Goal: Task Accomplishment & Management: Manage account settings

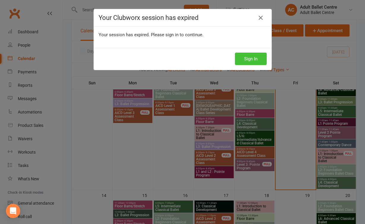
click at [246, 62] on button "Sign In" at bounding box center [251, 59] width 32 height 12
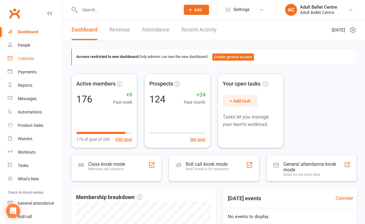
click at [32, 59] on div "Calendar" at bounding box center [26, 58] width 17 height 5
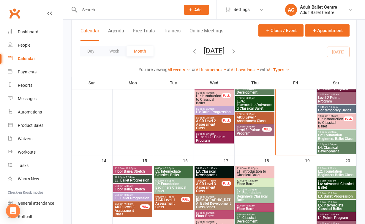
scroll to position [251, 0]
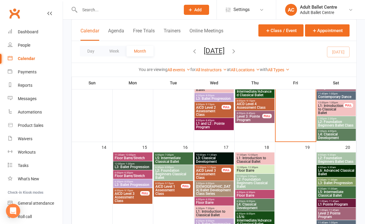
click at [165, 174] on span "L2: Foundation Beginners Classical Ballet" at bounding box center [173, 174] width 37 height 11
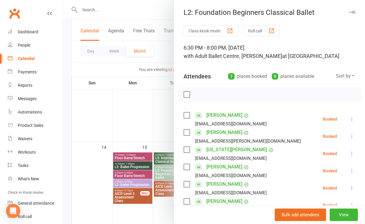
scroll to position [0, 0]
click at [106, 92] on div at bounding box center [214, 112] width 302 height 224
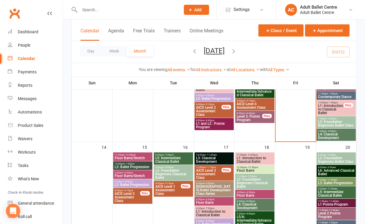
click at [247, 179] on span "L2: Foundation Beginners Classical Ballet" at bounding box center [254, 183] width 37 height 11
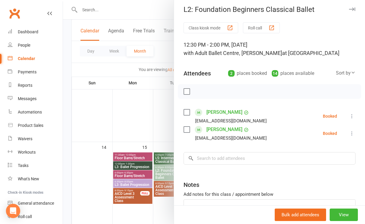
scroll to position [4, 0]
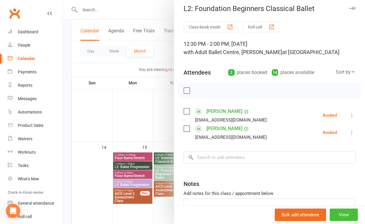
click at [352, 215] on button "View" at bounding box center [344, 214] width 28 height 12
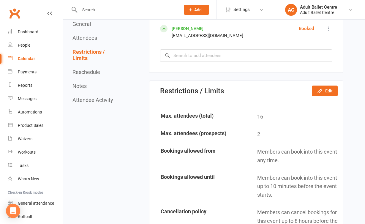
scroll to position [334, 0]
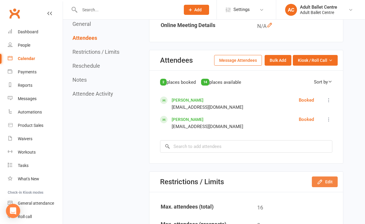
click at [327, 176] on button "Edit" at bounding box center [325, 181] width 26 height 11
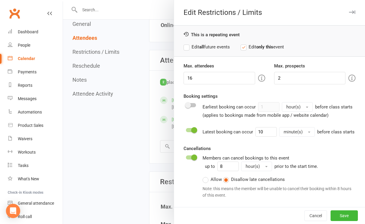
click at [119, 177] on div at bounding box center [214, 112] width 302 height 224
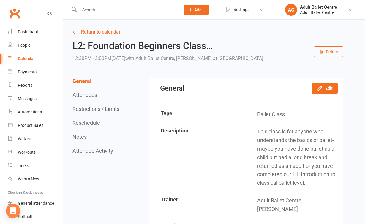
scroll to position [0, 0]
click at [330, 88] on button "Edit" at bounding box center [325, 88] width 26 height 11
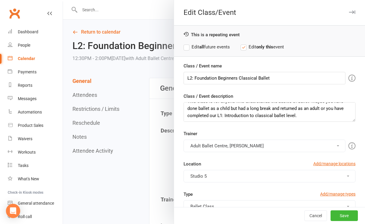
scroll to position [7, 0]
click at [266, 140] on button "Adult Ballet Centre, [PERSON_NAME]" at bounding box center [265, 146] width 162 height 12
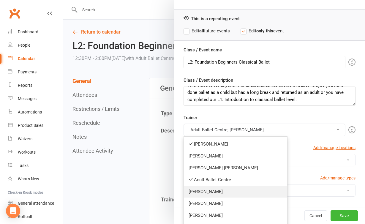
scroll to position [37, 0]
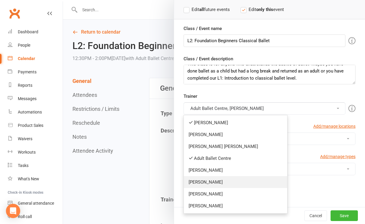
click at [231, 181] on link "[PERSON_NAME]" at bounding box center [235, 182] width 103 height 12
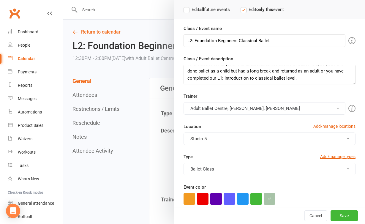
click at [261, 107] on button "Adult Ballet Centre, [PERSON_NAME], [PERSON_NAME]" at bounding box center [265, 108] width 162 height 12
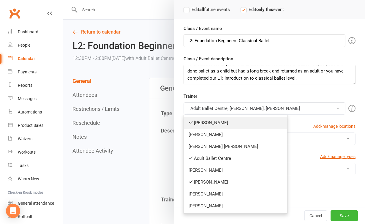
click at [238, 127] on link "[PERSON_NAME]" at bounding box center [235, 123] width 103 height 12
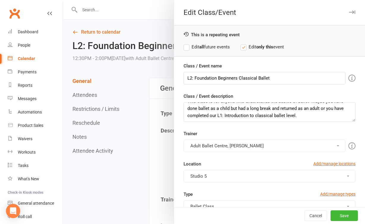
scroll to position [0, 0]
click at [340, 215] on button "Save" at bounding box center [344, 215] width 27 height 11
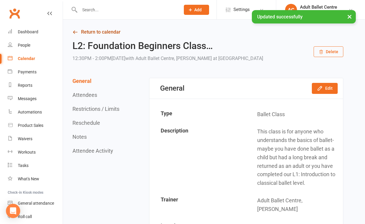
click at [103, 31] on link "Return to calendar" at bounding box center [207, 32] width 271 height 8
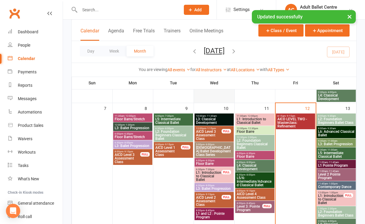
scroll to position [138, 0]
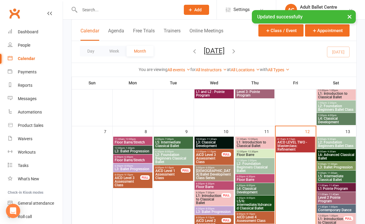
click at [244, 168] on span "L2: Foundation Beginners Classical Ballet" at bounding box center [254, 167] width 37 height 11
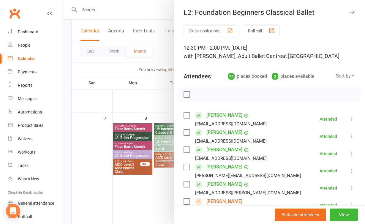
click at [143, 205] on div at bounding box center [214, 112] width 302 height 224
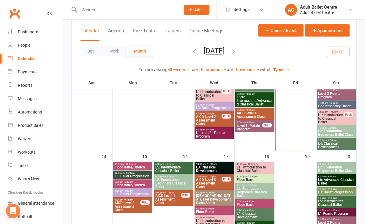
scroll to position [248, 0]
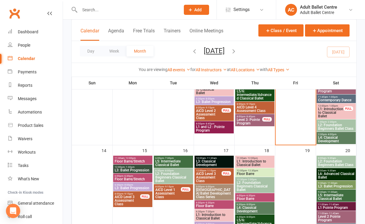
click at [246, 189] on span "L2: Foundation Beginners Classical Ballet" at bounding box center [254, 186] width 37 height 11
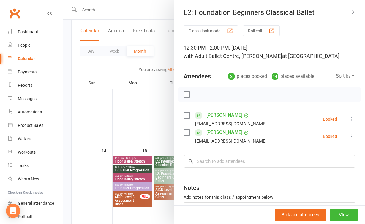
click at [140, 118] on div at bounding box center [214, 112] width 302 height 224
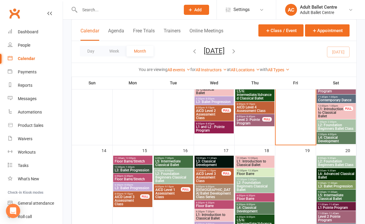
click at [159, 178] on span "L2: Foundation Beginners Classical Ballet" at bounding box center [173, 177] width 37 height 11
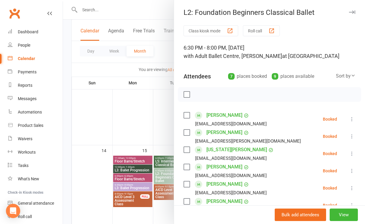
click at [161, 109] on div at bounding box center [214, 112] width 302 height 224
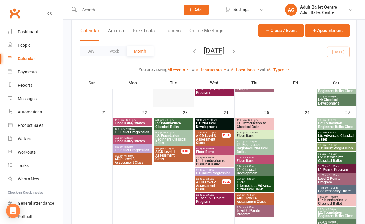
scroll to position [412, 0]
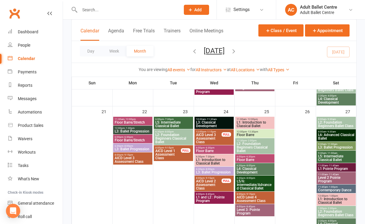
click at [164, 133] on span "L2: Foundation Beginners Classical Ballet" at bounding box center [173, 138] width 37 height 11
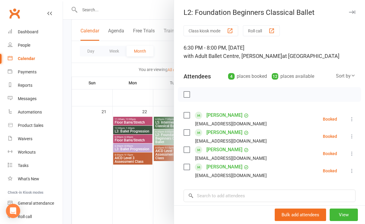
click at [165, 202] on div at bounding box center [214, 112] width 302 height 224
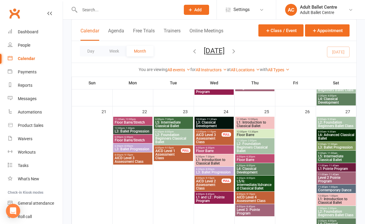
click at [257, 145] on span "L2: Foundation Beginners Classical Ballet" at bounding box center [254, 147] width 37 height 11
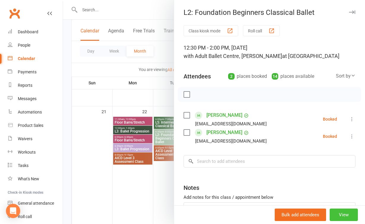
click at [336, 211] on button "View" at bounding box center [344, 214] width 28 height 12
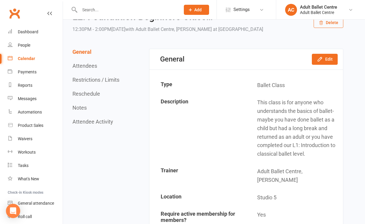
scroll to position [33, 0]
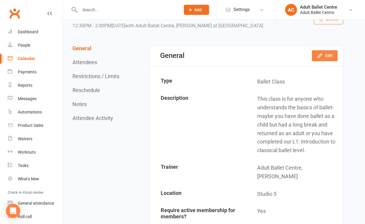
click at [324, 56] on button "Edit" at bounding box center [325, 55] width 26 height 11
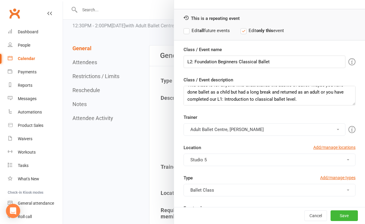
scroll to position [7, 0]
click at [263, 131] on button "Adult Ballet Centre, [PERSON_NAME]" at bounding box center [265, 129] width 162 height 12
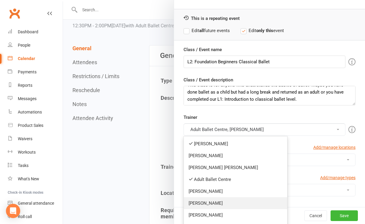
click at [239, 202] on link "[PERSON_NAME]" at bounding box center [235, 203] width 103 height 12
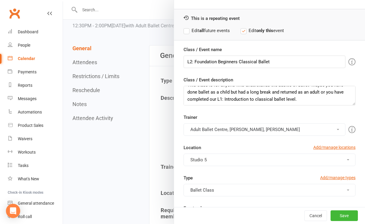
click at [237, 128] on button "Adult Ballet Centre, [PERSON_NAME], [PERSON_NAME]" at bounding box center [265, 129] width 162 height 12
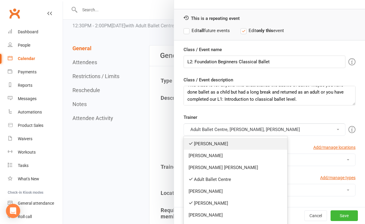
click at [229, 145] on link "[PERSON_NAME]" at bounding box center [235, 144] width 103 height 12
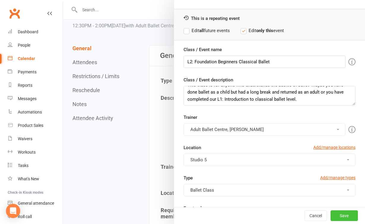
click at [343, 216] on button "Save" at bounding box center [344, 215] width 27 height 11
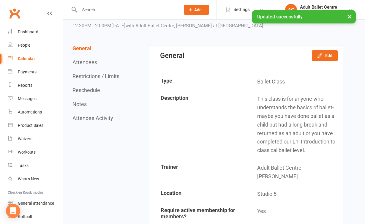
click at [41, 60] on link "Calendar" at bounding box center [35, 58] width 55 height 13
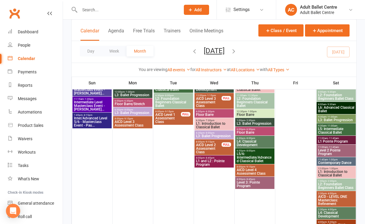
scroll to position [573, 0]
click at [254, 122] on span "L3: Ballet Progression" at bounding box center [254, 124] width 37 height 4
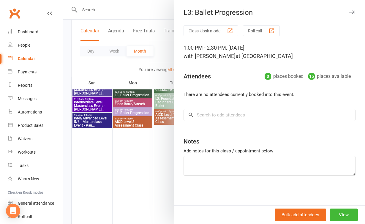
click at [155, 171] on div at bounding box center [214, 112] width 302 height 224
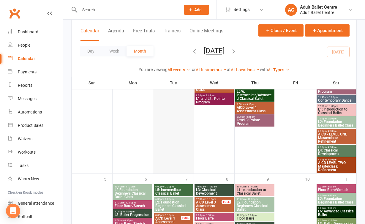
scroll to position [635, 0]
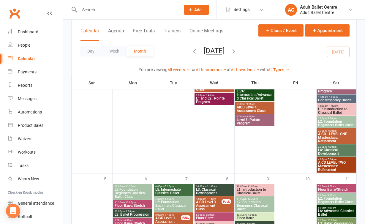
click at [331, 165] on span "AICD LEVEL TWO Masterclass: Refinement" at bounding box center [336, 166] width 37 height 11
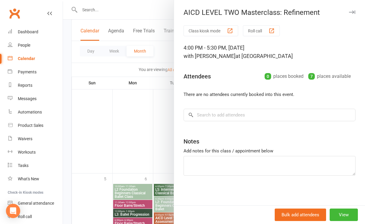
scroll to position [644, 0]
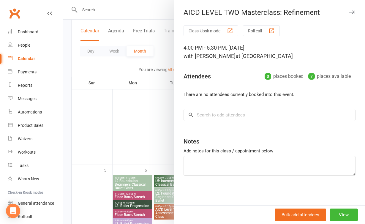
click at [157, 131] on div at bounding box center [214, 112] width 302 height 224
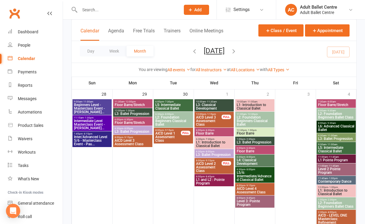
scroll to position [554, 0]
click at [266, 143] on span "L3: Ballet Progression" at bounding box center [254, 143] width 37 height 4
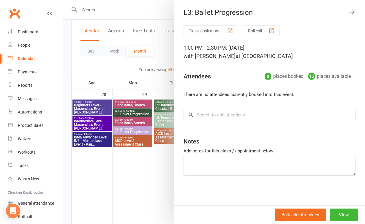
click at [151, 188] on div at bounding box center [214, 112] width 302 height 224
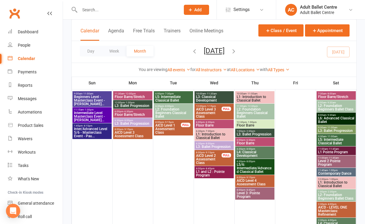
scroll to position [565, 0]
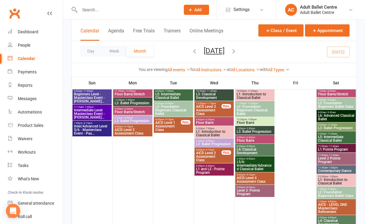
click at [244, 166] on span "L5/6: Intermediate/Advanced Classical Ballet" at bounding box center [254, 165] width 37 height 11
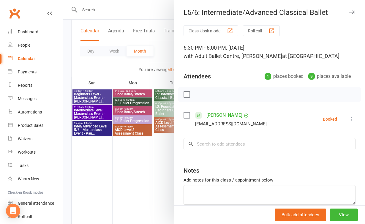
click at [140, 198] on div at bounding box center [214, 112] width 302 height 224
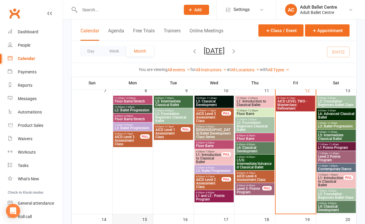
scroll to position [150, 0]
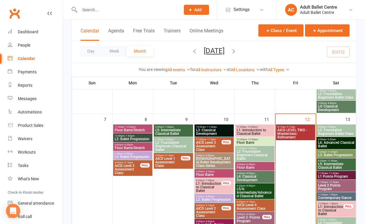
click at [296, 135] on span "AICD LEVEL TWO - Masterclass: Refinement" at bounding box center [295, 133] width 37 height 11
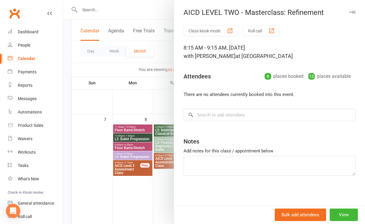
click at [142, 189] on div at bounding box center [214, 112] width 302 height 224
